Goal: Find specific page/section: Find specific page/section

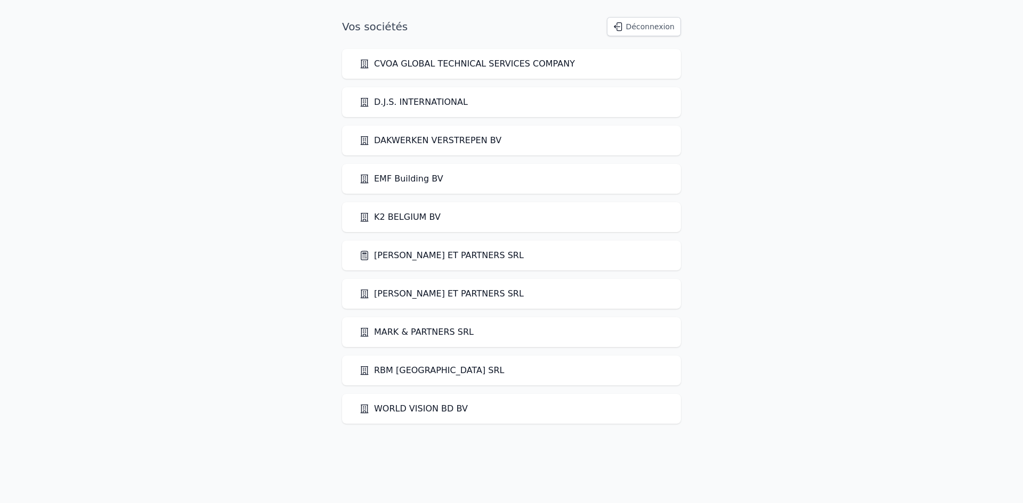
click at [434, 260] on link "[PERSON_NAME] ET PARTNERS SRL" at bounding box center [441, 255] width 165 height 13
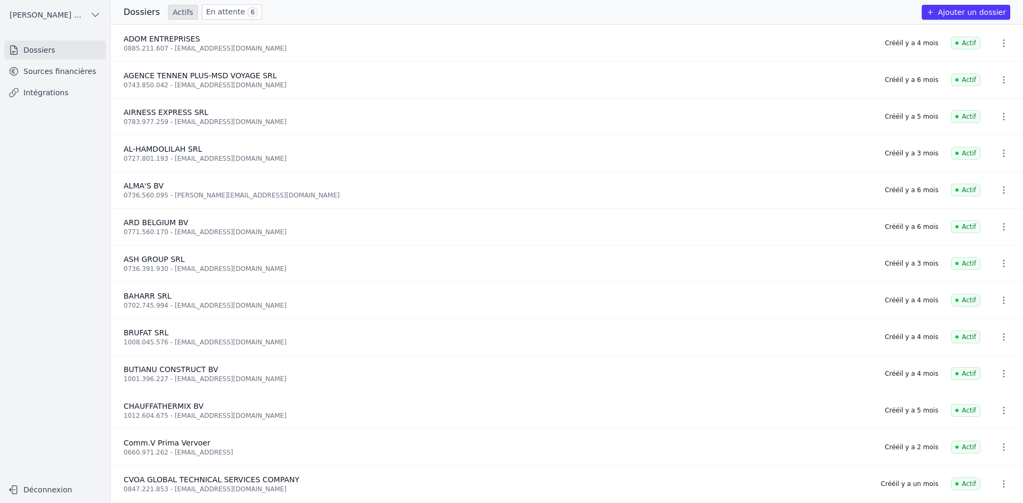
click at [44, 76] on link "Sources financières" at bounding box center [55, 71] width 102 height 19
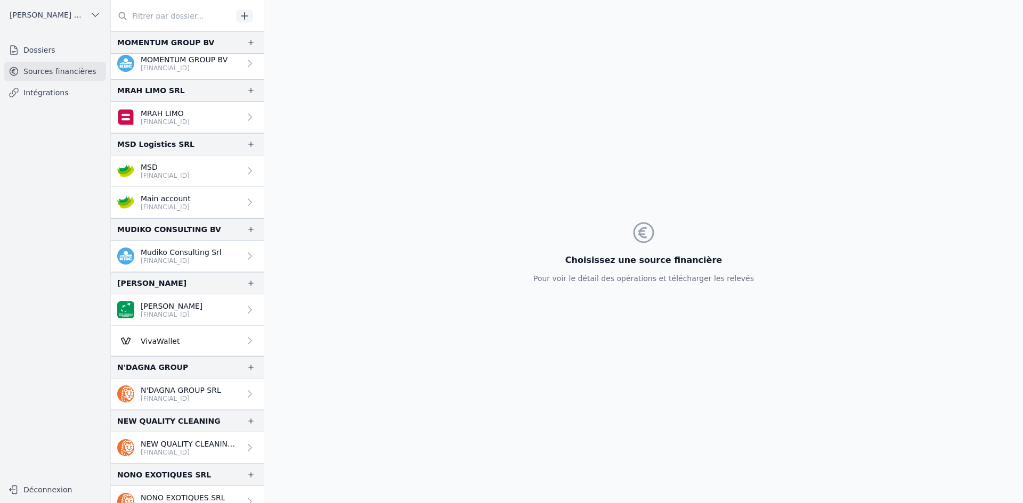
scroll to position [1780, 0]
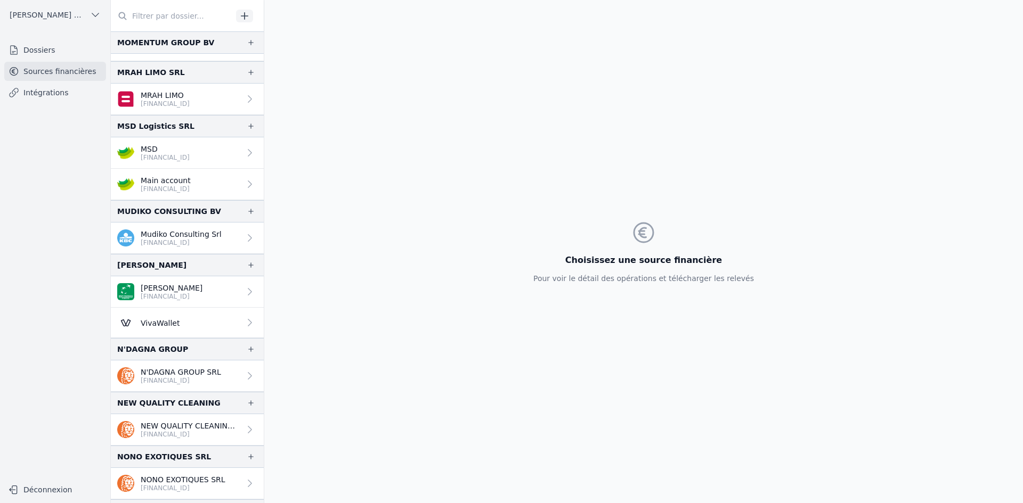
click at [193, 441] on link "NEW QUALITY CLEANING SPRL [FINANCIAL_ID]" at bounding box center [187, 429] width 153 height 31
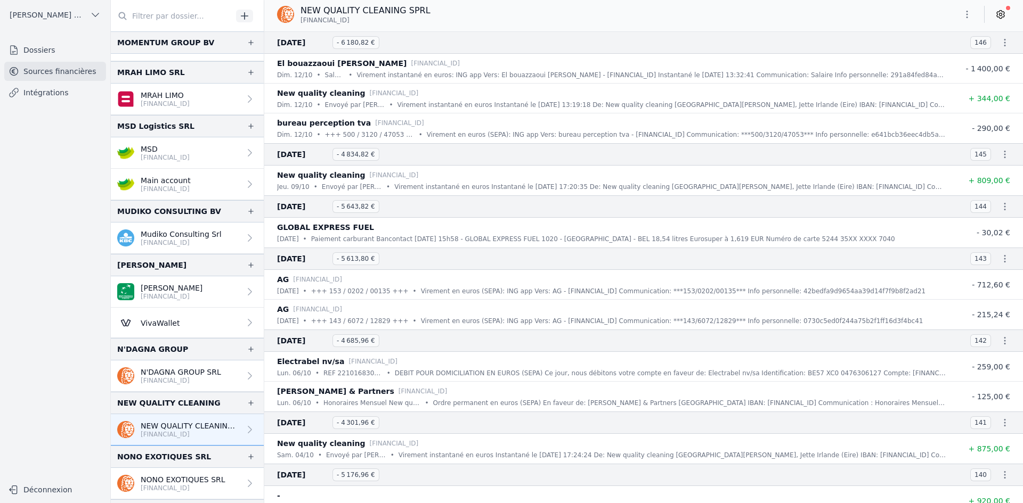
click at [147, 16] on input "text" at bounding box center [171, 15] width 121 height 19
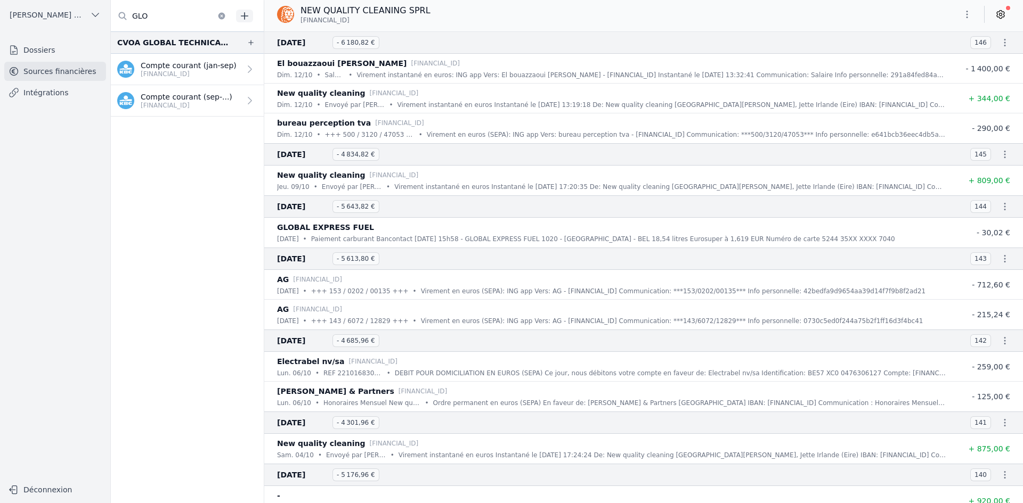
click at [184, 58] on link "Compte courant ([PERSON_NAME]-sep) [FINANCIAL_ID]" at bounding box center [187, 69] width 153 height 31
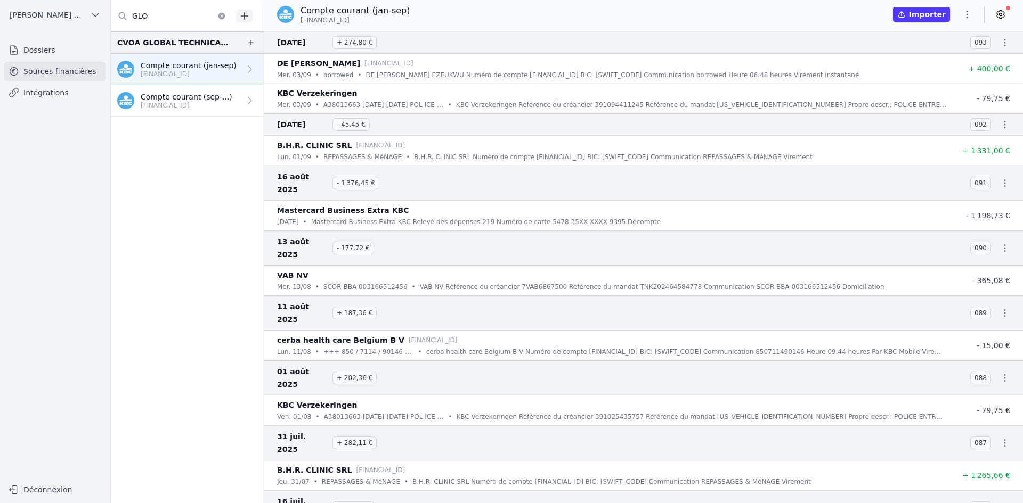
click at [185, 93] on p "Compte courant (sep-...)" at bounding box center [187, 97] width 92 height 11
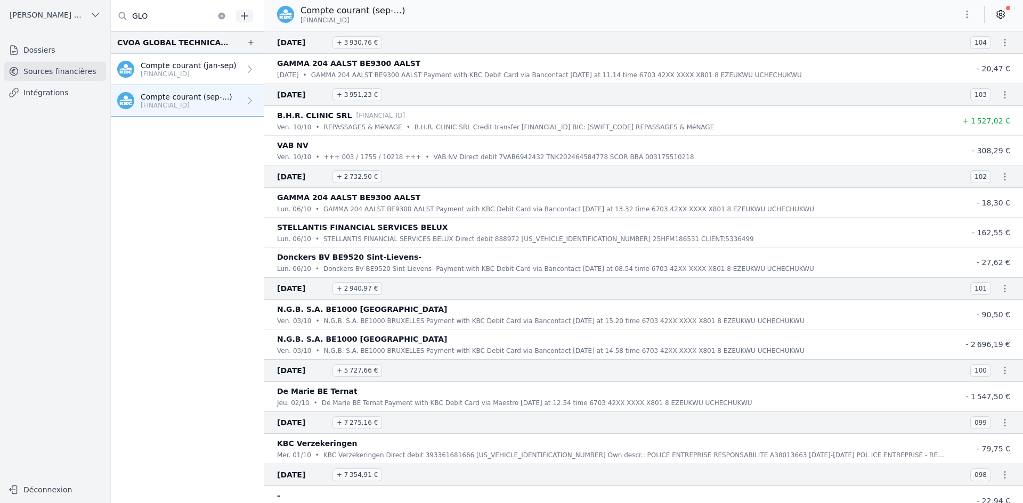
drag, startPoint x: 162, startPoint y: 17, endPoint x: 139, endPoint y: 21, distance: 23.7
click at [139, 21] on input "GLO" at bounding box center [171, 15] width 121 height 19
type input "G"
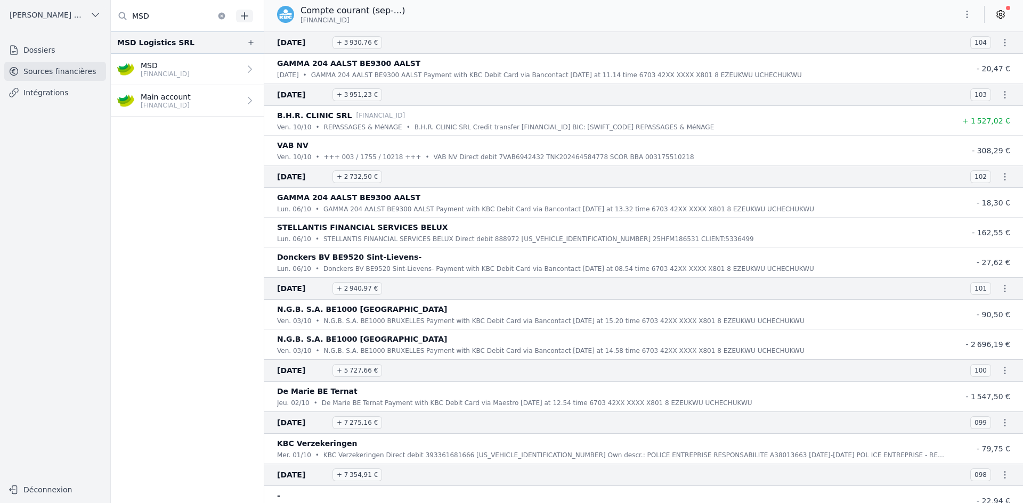
type input "MSD"
click at [166, 68] on p "MSD" at bounding box center [165, 65] width 49 height 11
